Goal: Task Accomplishment & Management: Use online tool/utility

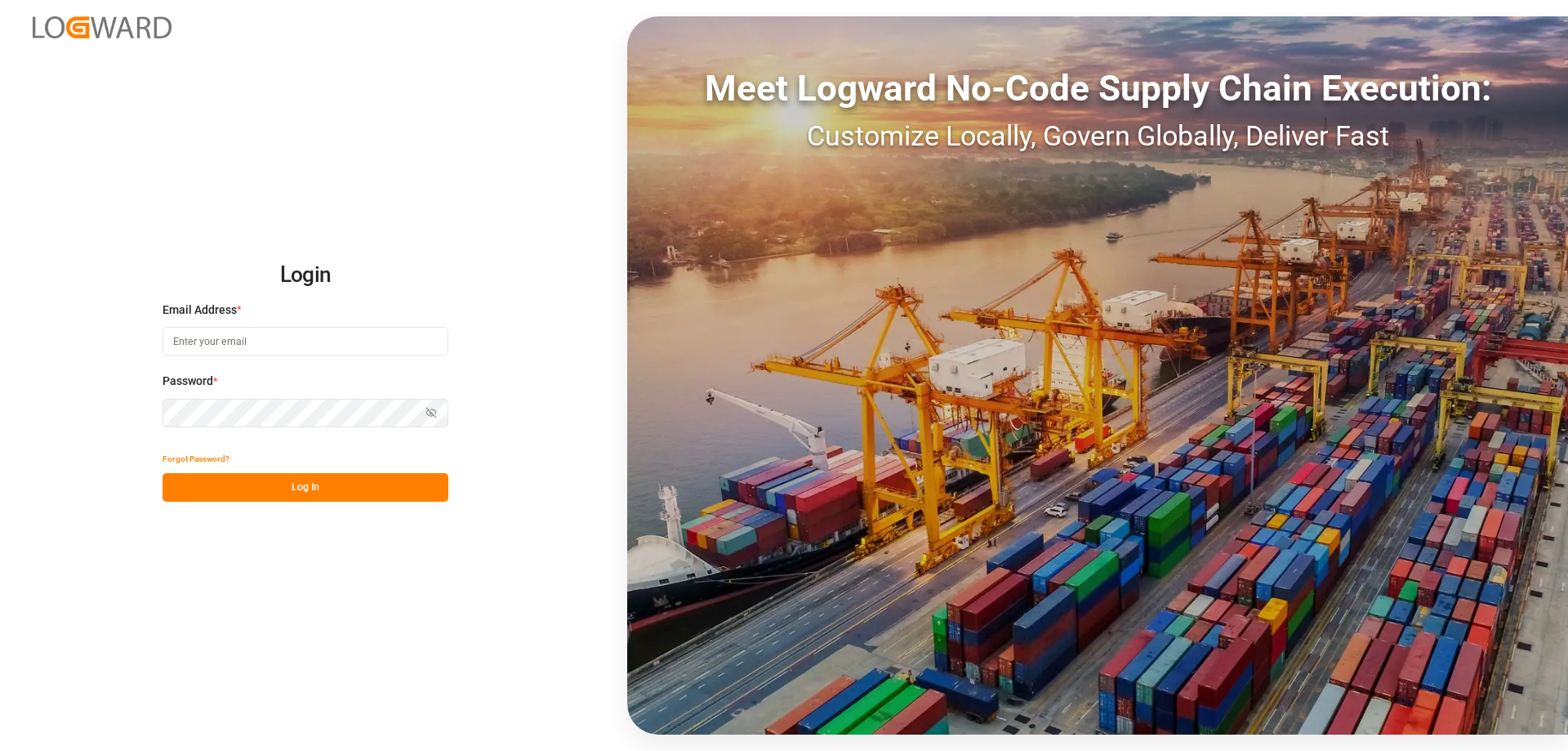
type input "[PERSON_NAME][EMAIL_ADDRESS][DOMAIN_NAME]"
click at [324, 498] on button "Log In" at bounding box center [305, 488] width 286 height 28
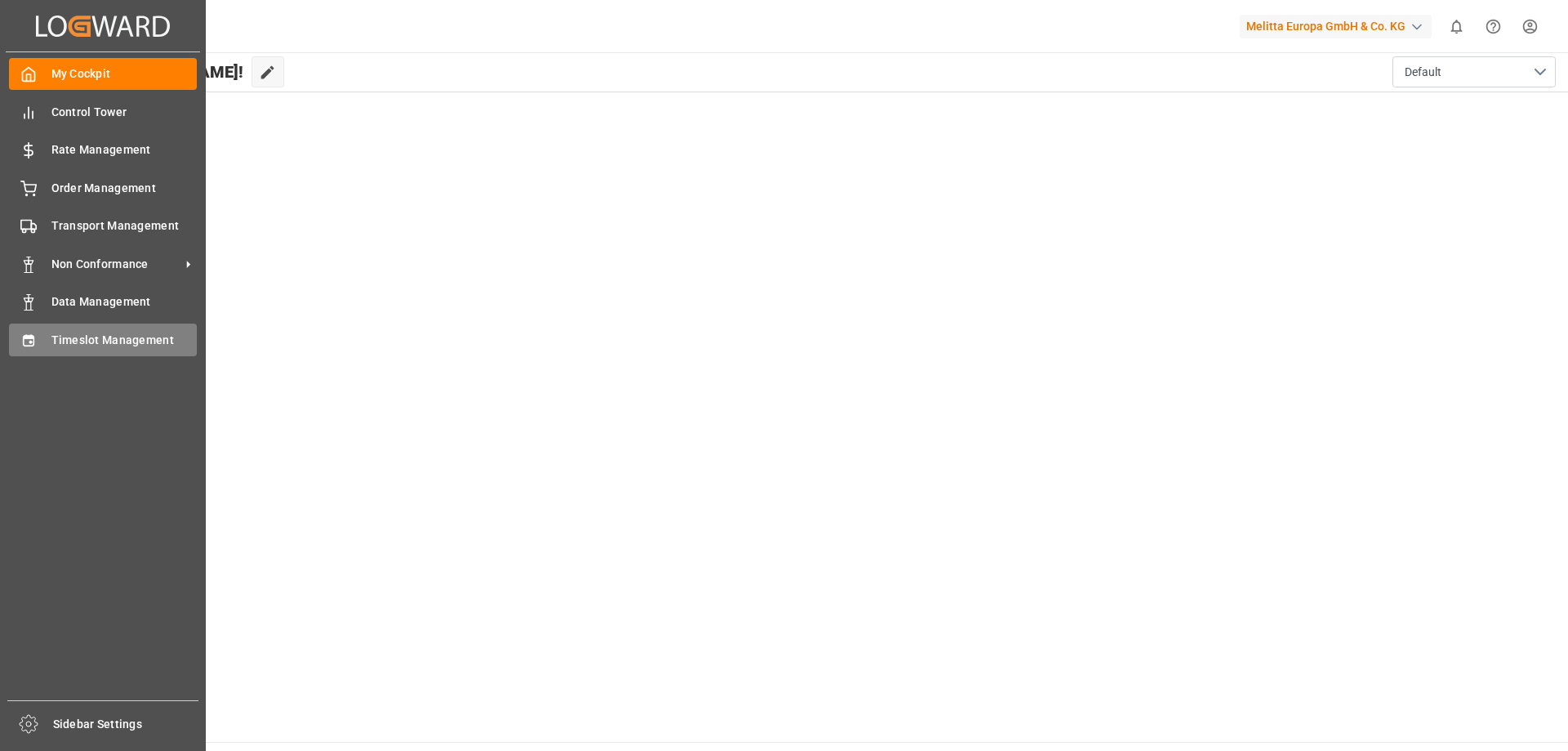
click at [62, 340] on span "Timeslot Management" at bounding box center [125, 340] width 146 height 18
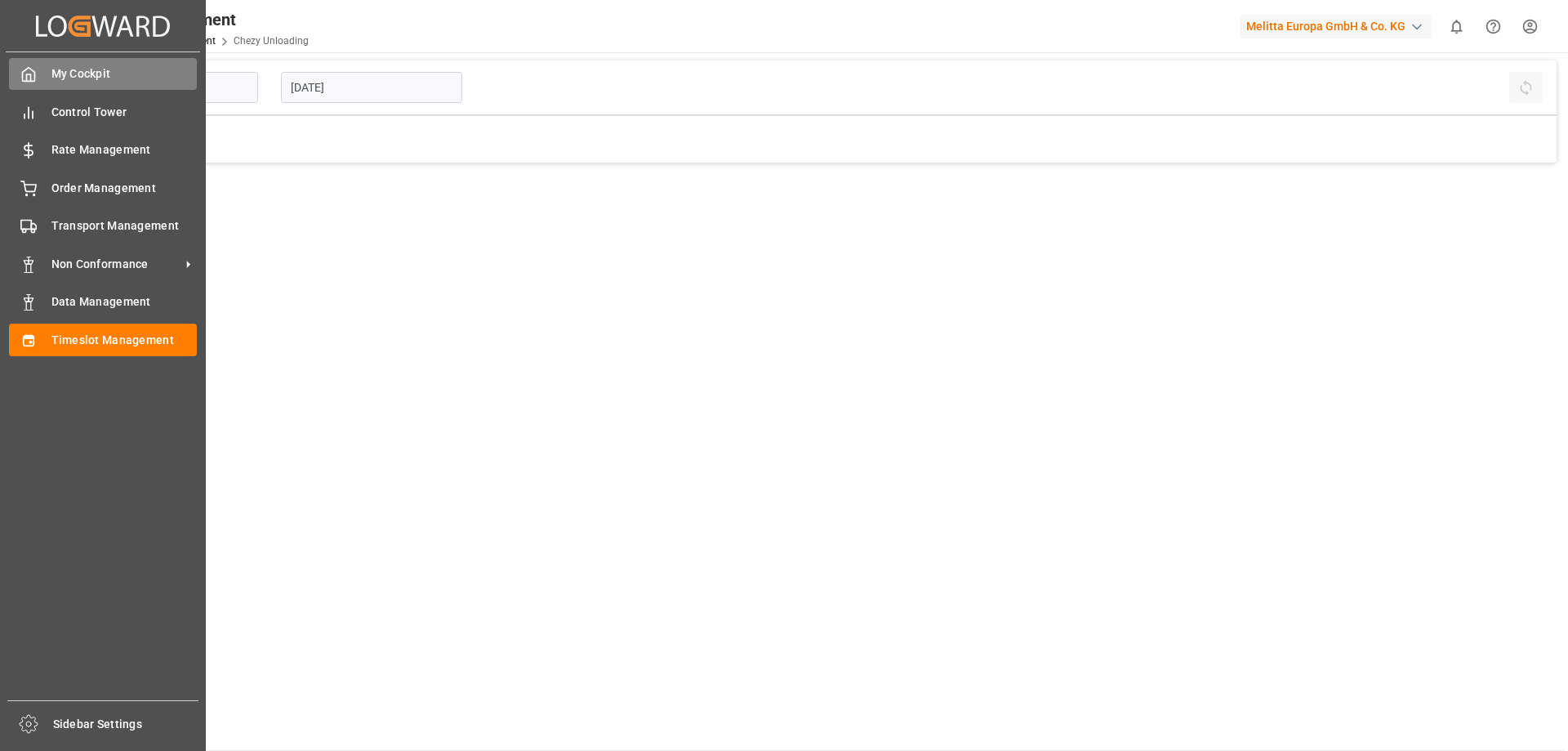
type input "Chezy Unloading"
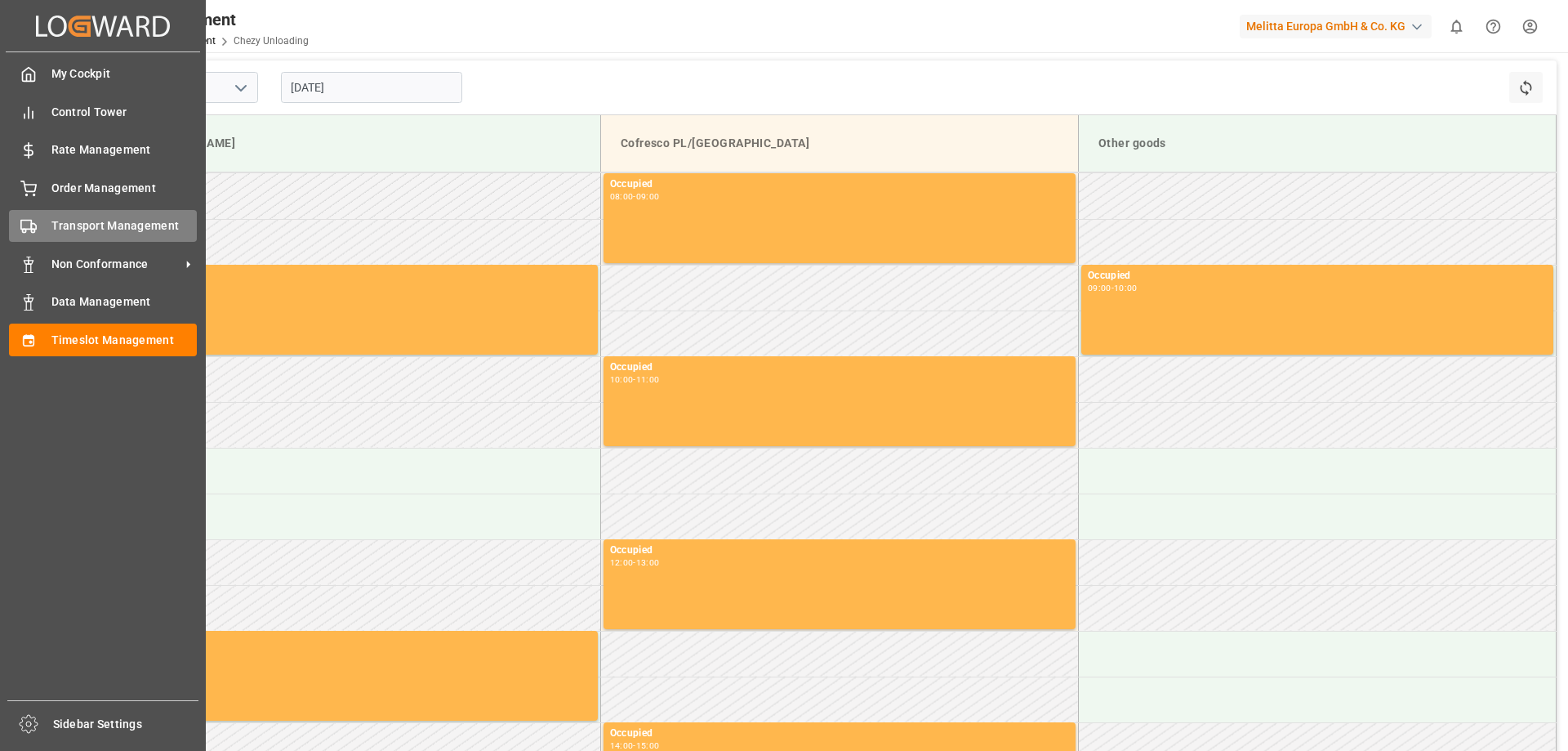
click at [101, 224] on span "Transport Management" at bounding box center [125, 226] width 146 height 18
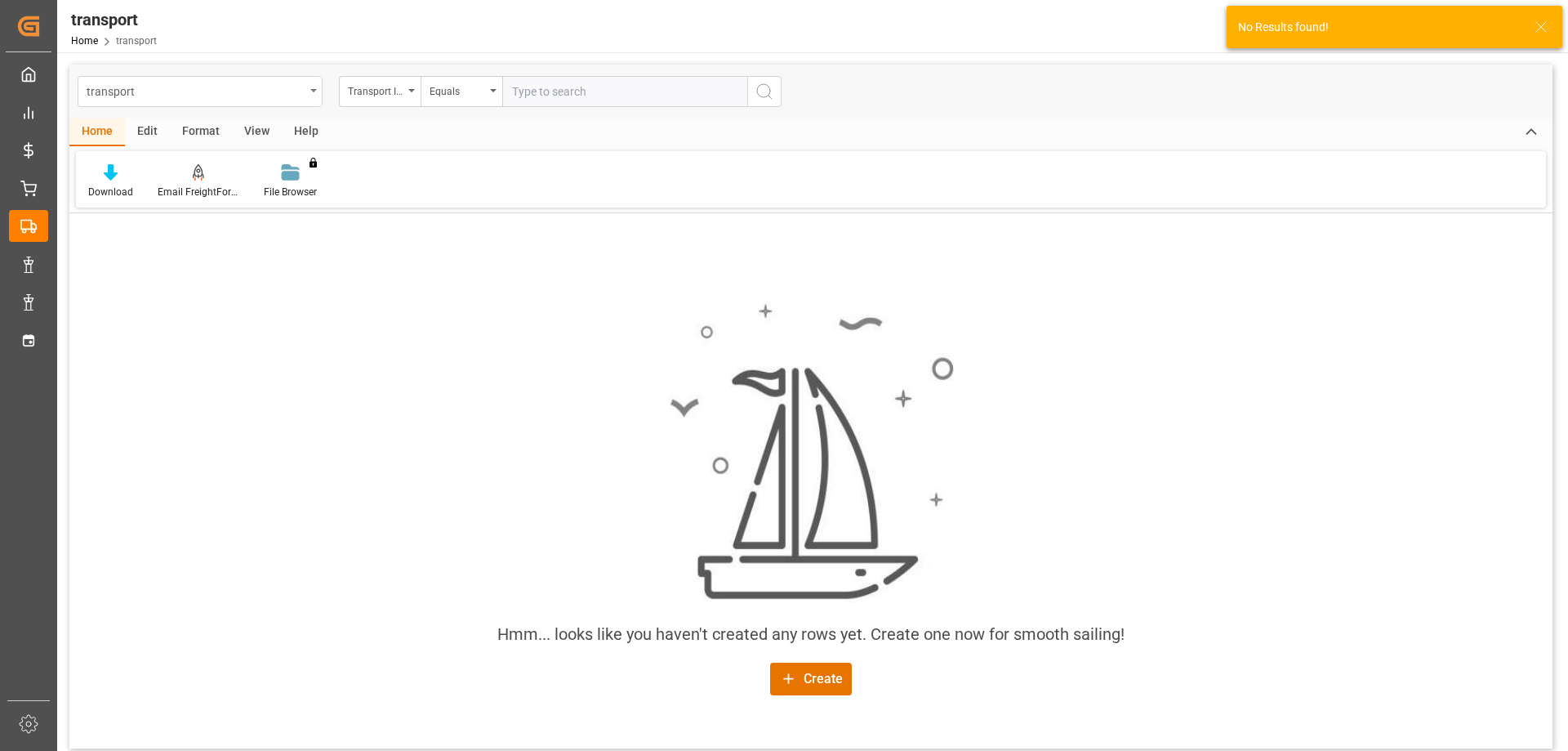
click at [294, 97] on div "transport" at bounding box center [196, 90] width 218 height 20
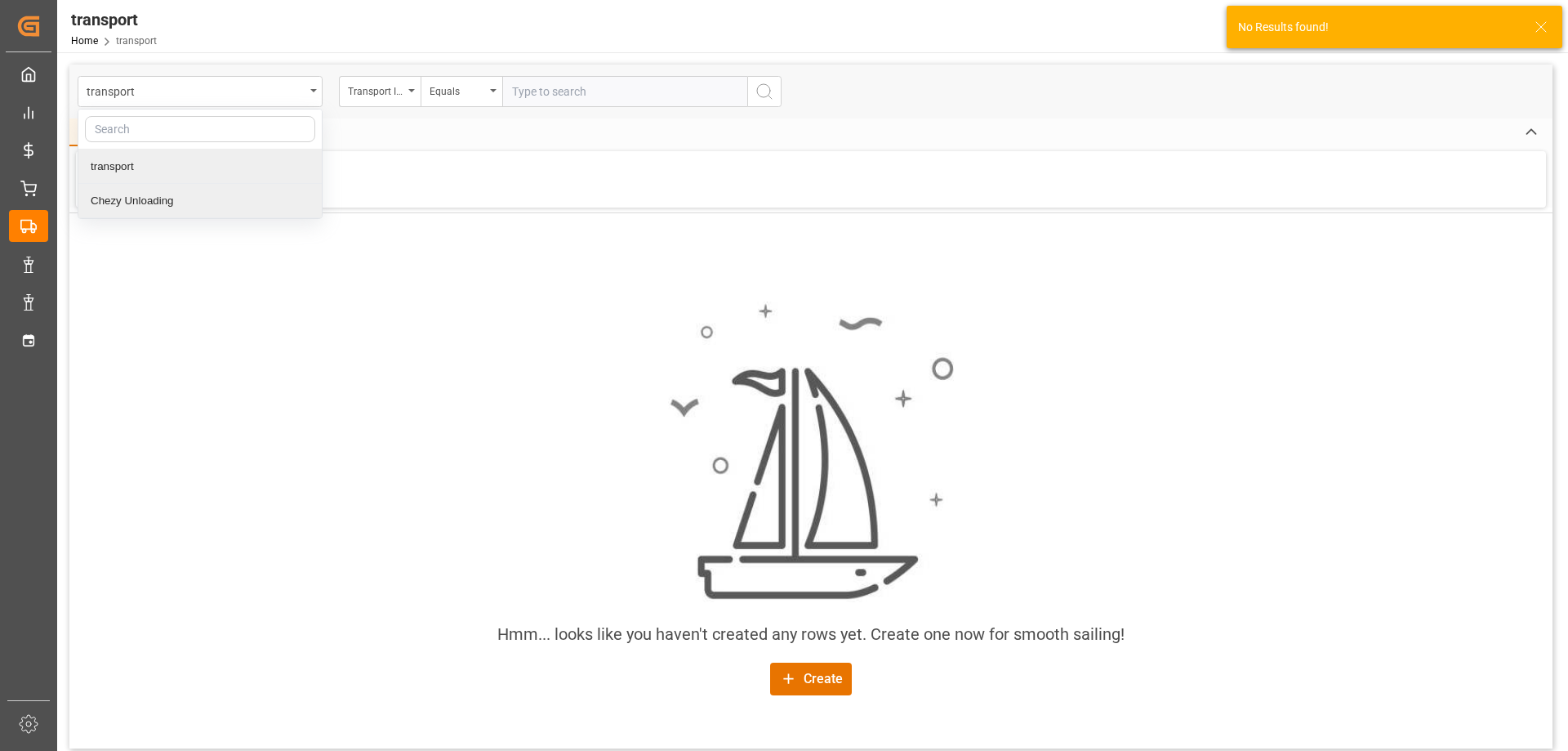
click at [163, 197] on div "Chezy Unloading" at bounding box center [200, 201] width 243 height 34
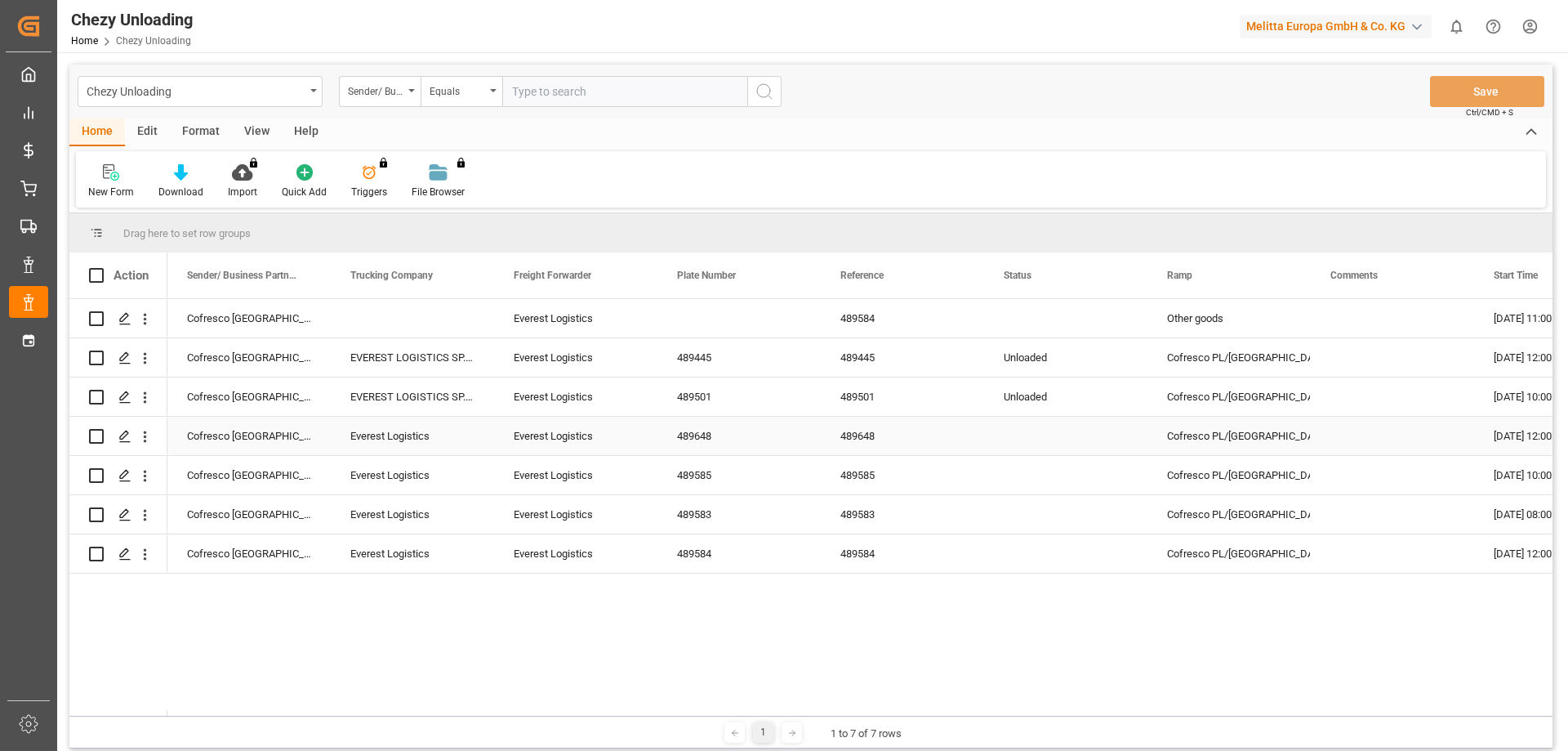
scroll to position [82, 0]
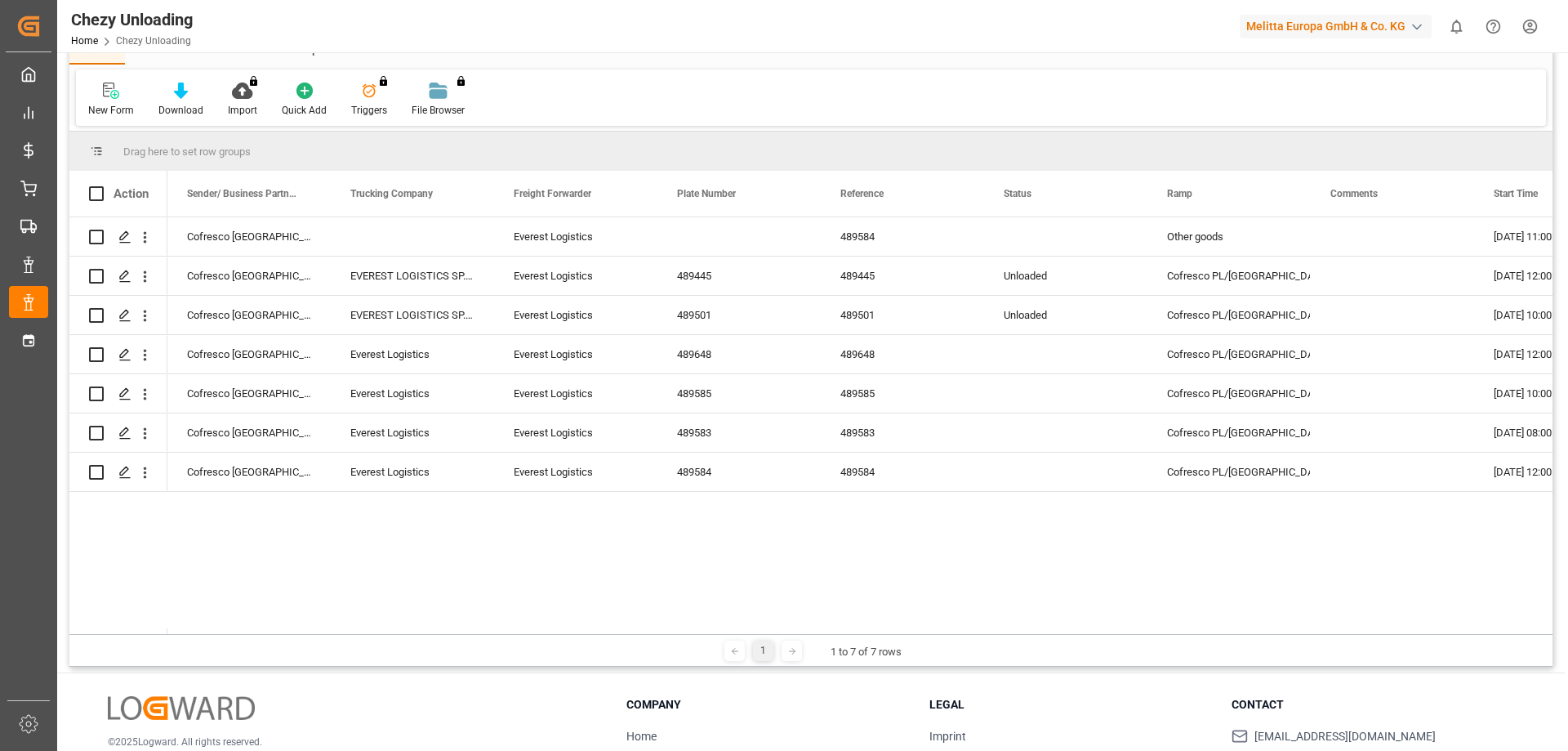
drag, startPoint x: 644, startPoint y: 635, endPoint x: 831, endPoint y: 616, distance: 188.0
click at [841, 620] on div "Drag here to set row groups Drag here to set column labels Action Sender/ Busin…" at bounding box center [811, 399] width 1484 height 535
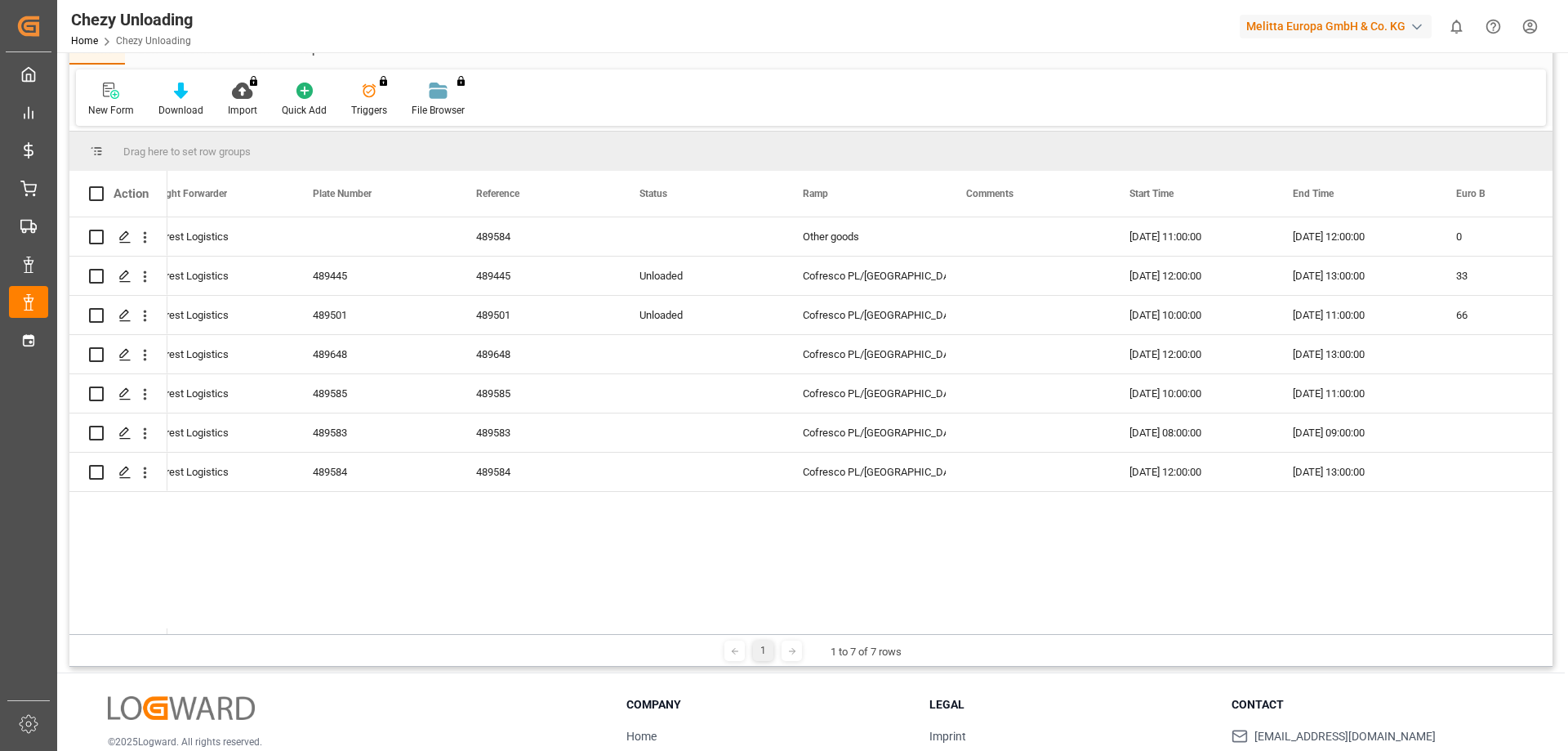
scroll to position [0, 369]
click at [207, 551] on div "Everest Logistics 489584 Other goods [DATE] 11:00:00 [DATE] 12:00:00 0 0 EVERES…" at bounding box center [860, 426] width 1386 height 416
click at [244, 533] on div "Everest Logistics 489584 Other goods [DATE] 11:00:00 [DATE] 12:00:00 0 0 EVERES…" at bounding box center [860, 426] width 1386 height 416
click at [443, 534] on div "Everest Logistics 489584 Other goods [DATE] 11:00:00 [DATE] 12:00:00 0 0 EVERES…" at bounding box center [860, 426] width 1386 height 416
click at [370, 541] on div "Everest Logistics 489584 Other goods [DATE] 11:00:00 [DATE] 12:00:00 0 0 EVERES…" at bounding box center [860, 426] width 1386 height 416
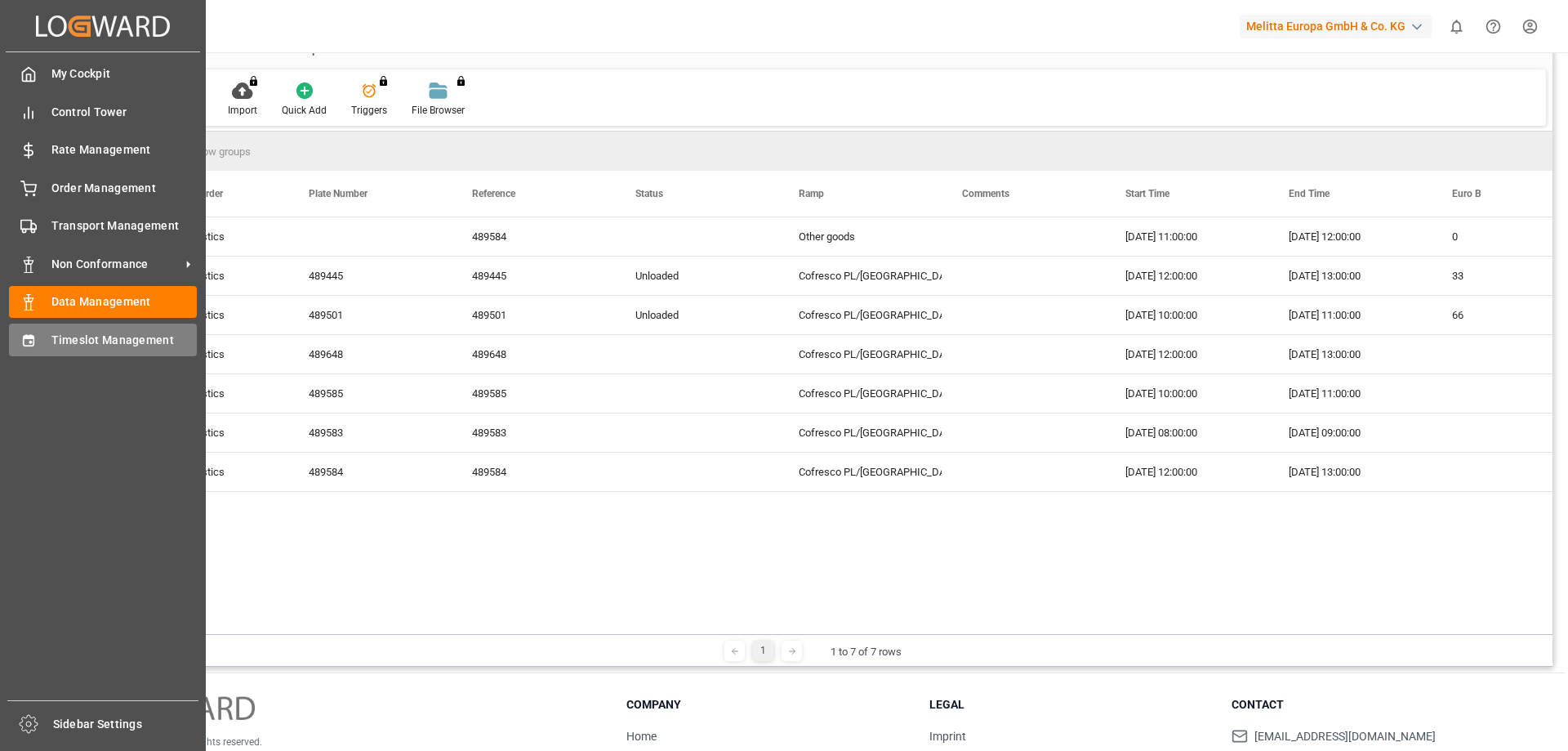
click at [33, 338] on icon at bounding box center [28, 340] width 11 height 12
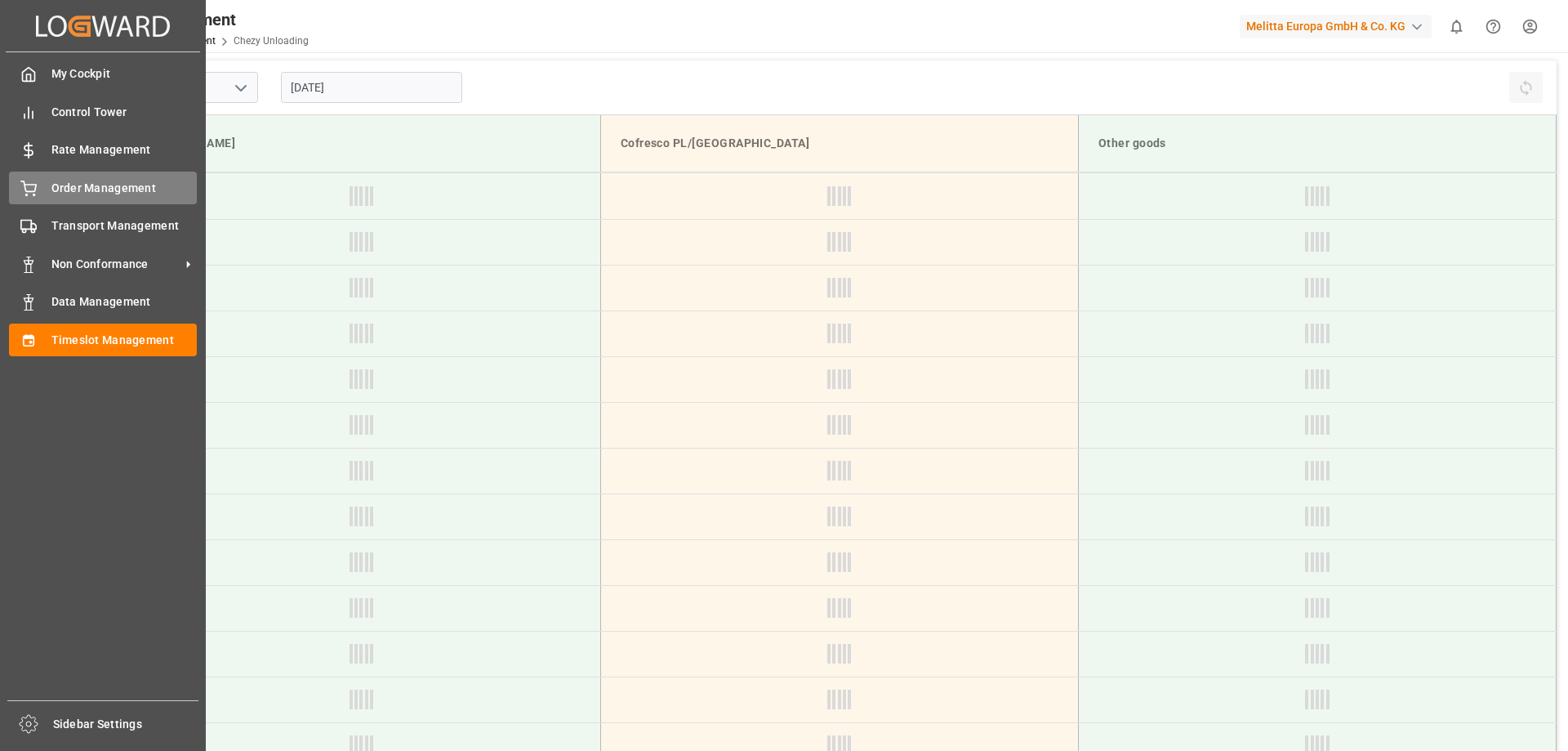
type input "Chezy Unloading"
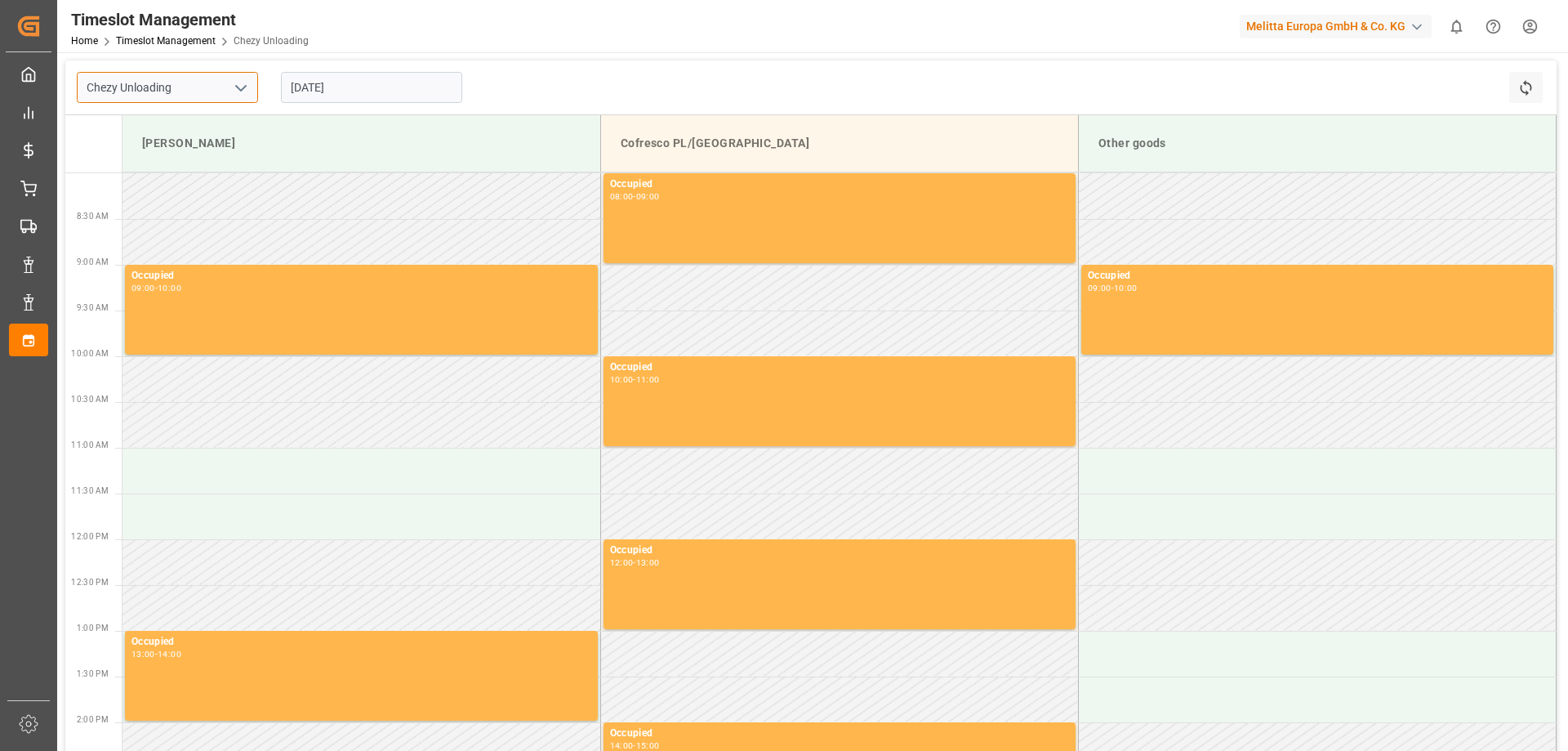
click at [223, 91] on input "Chezy Unloading" at bounding box center [167, 87] width 181 height 31
click at [342, 81] on input "[DATE]" at bounding box center [371, 87] width 181 height 31
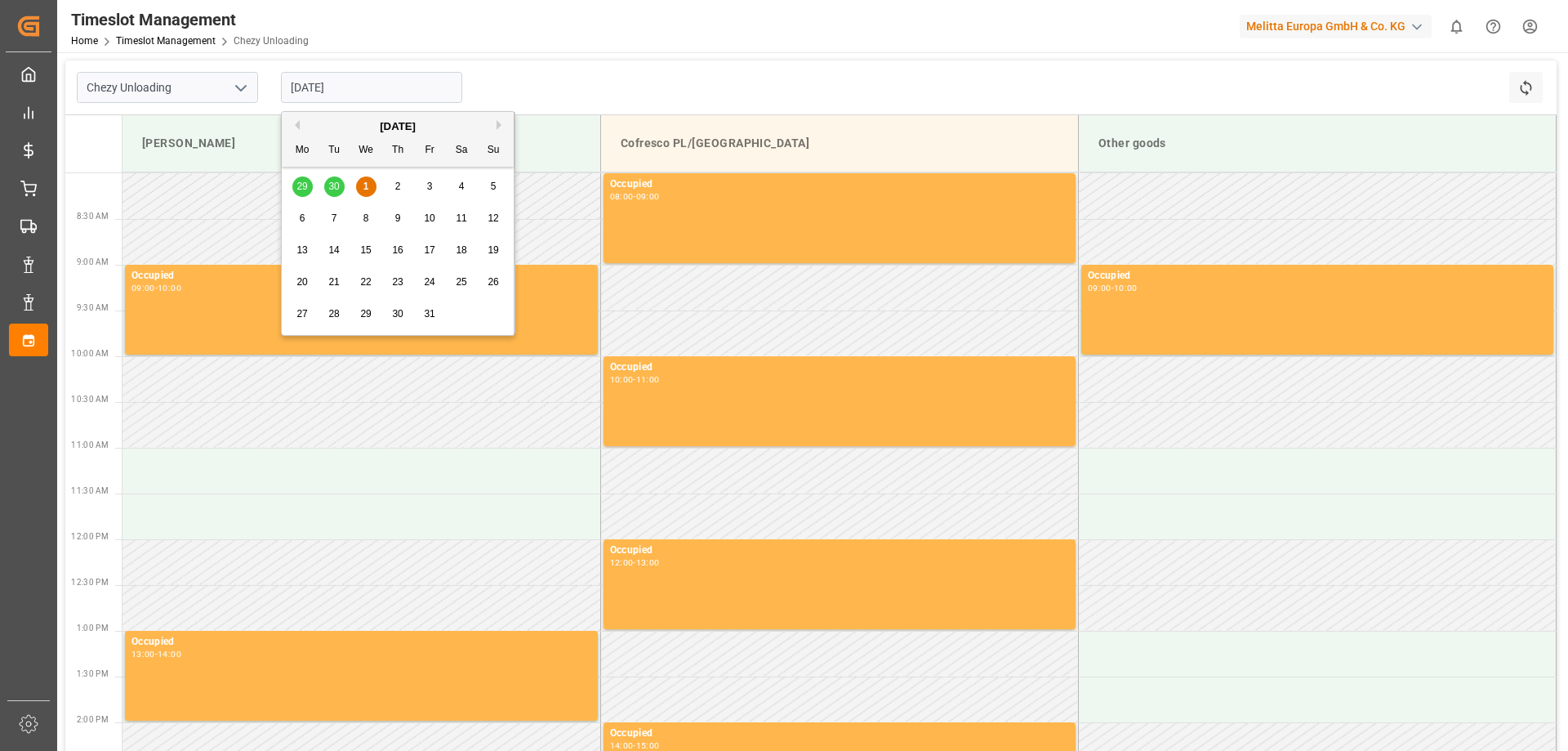
click at [397, 186] on span "2" at bounding box center [398, 186] width 6 height 12
type input "[DATE]"
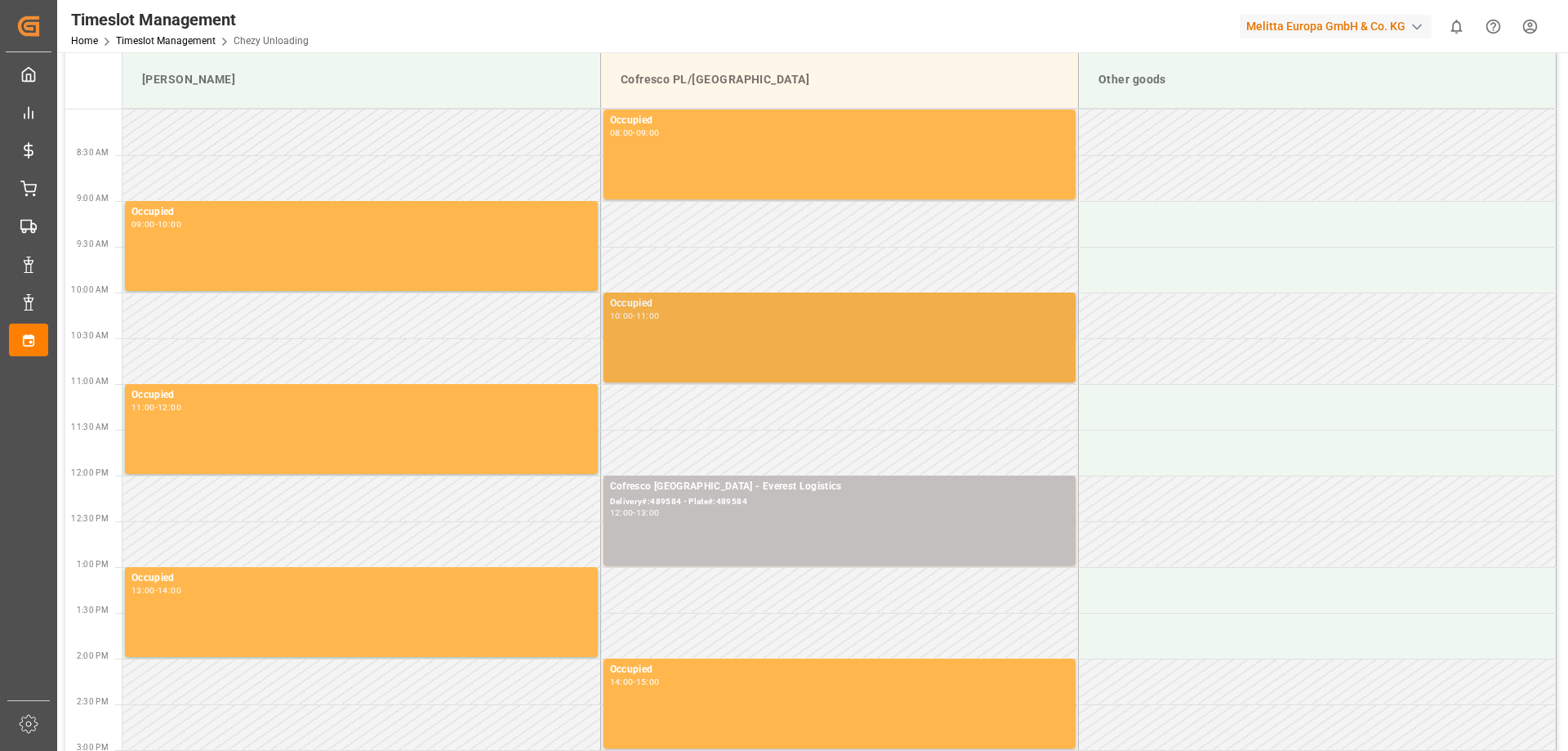
scroll to position [82, 0]
